Goal: Navigation & Orientation: Find specific page/section

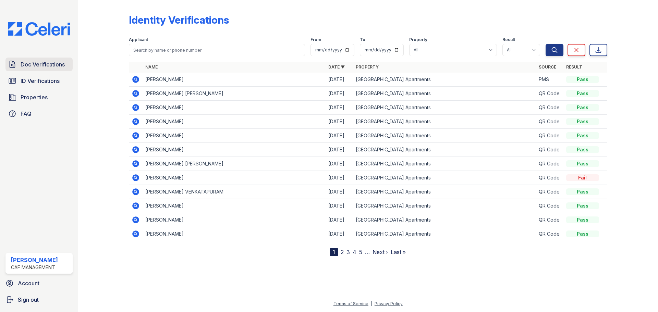
click at [27, 66] on span "Doc Verifications" at bounding box center [43, 64] width 44 height 8
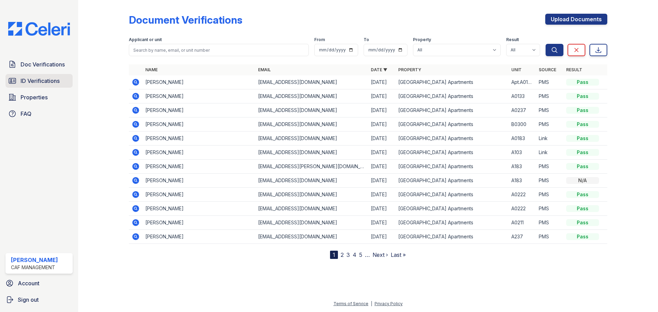
click at [38, 79] on span "ID Verifications" at bounding box center [40, 81] width 39 height 8
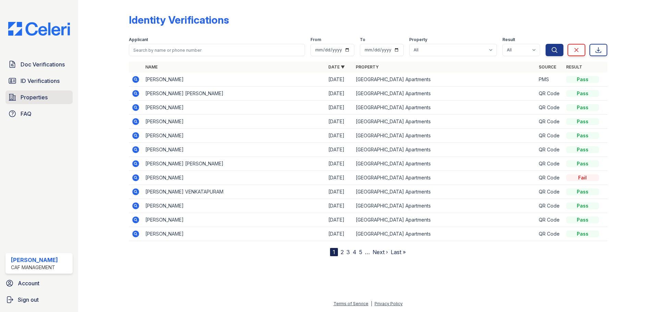
click at [20, 96] on link "Properties" at bounding box center [38, 98] width 67 height 14
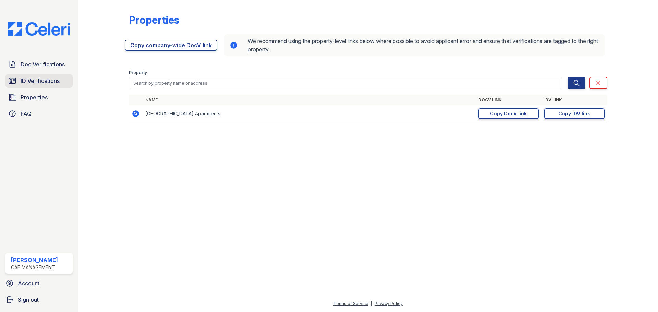
click at [34, 79] on span "ID Verifications" at bounding box center [40, 81] width 39 height 8
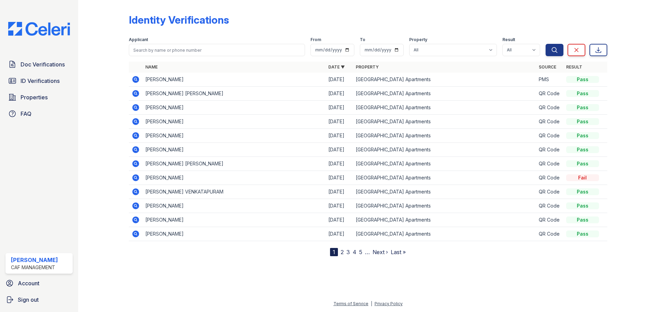
click at [31, 90] on div "Doc Verifications ID Verifications Properties FAQ" at bounding box center [39, 89] width 73 height 63
click at [28, 106] on div "Doc Verifications ID Verifications Properties FAQ" at bounding box center [39, 89] width 73 height 63
click at [11, 98] on icon at bounding box center [12, 97] width 8 height 8
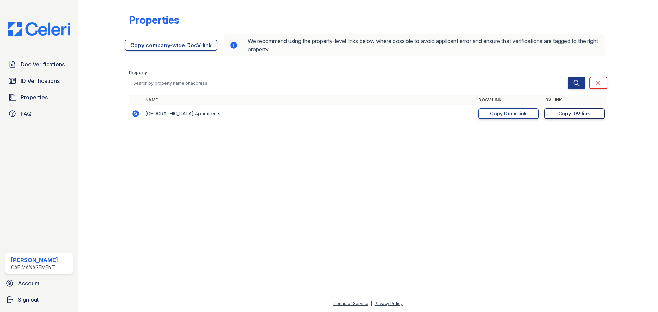
click at [564, 111] on div "Copy IDV link" at bounding box center [575, 113] width 32 height 7
